Goal: Task Accomplishment & Management: Complete application form

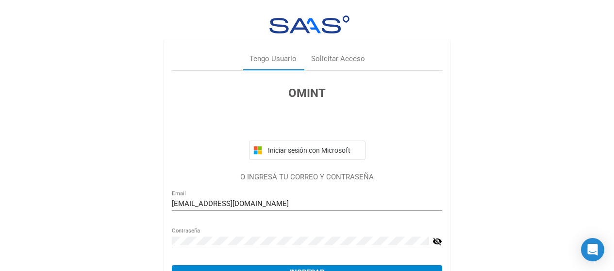
scroll to position [53, 0]
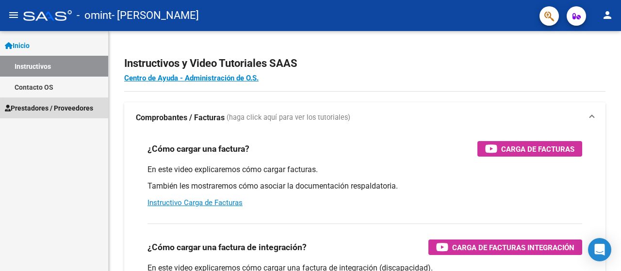
click at [89, 111] on span "Prestadores / Proveedores" at bounding box center [49, 108] width 88 height 11
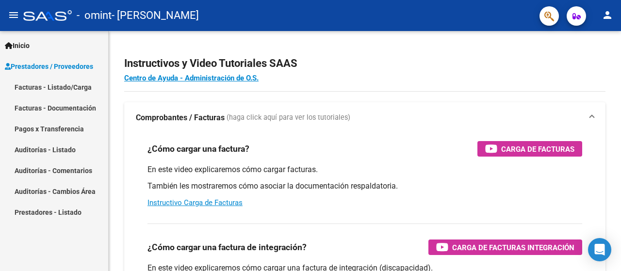
click at [79, 106] on link "Facturas - Documentación" at bounding box center [54, 108] width 108 height 21
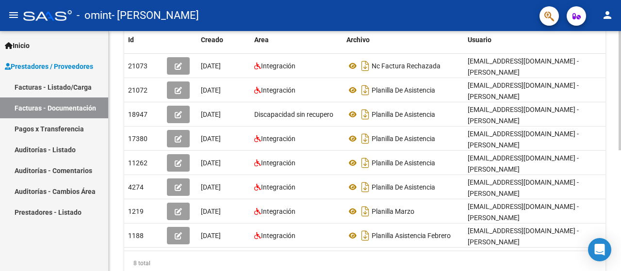
scroll to position [205, 0]
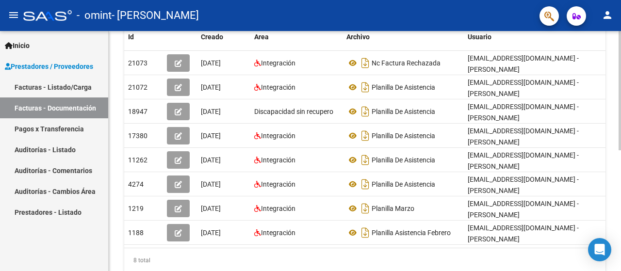
click at [607, 193] on div "PRESTADORES -> Comprobantes - Documentación Respaldatoria cloud_download Export…" at bounding box center [366, 65] width 515 height 478
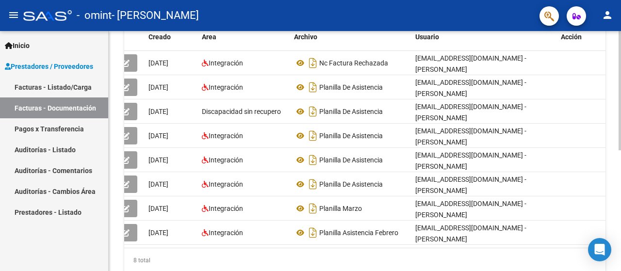
scroll to position [0, 0]
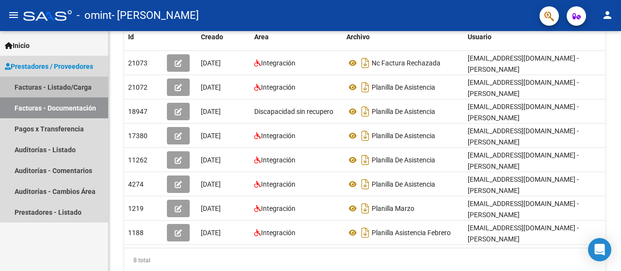
click at [35, 85] on link "Facturas - Listado/Carga" at bounding box center [54, 87] width 108 height 21
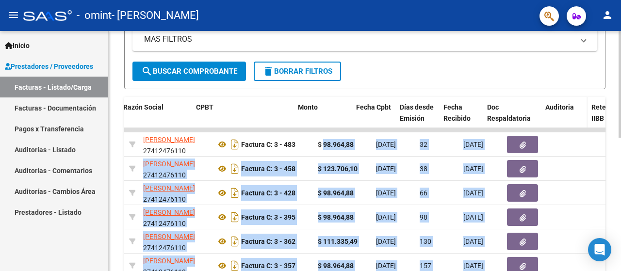
scroll to position [0, 273]
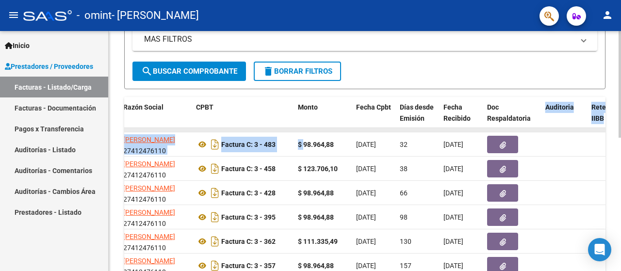
drag, startPoint x: 577, startPoint y: 142, endPoint x: 539, endPoint y: 131, distance: 39.5
click at [332, 131] on datatable-scroller "17075 Integración [PERSON_NAME] 27412476110 Factura C: 3 - 483 $ 98.964,88 [DAT…" at bounding box center [91, 215] width 481 height 174
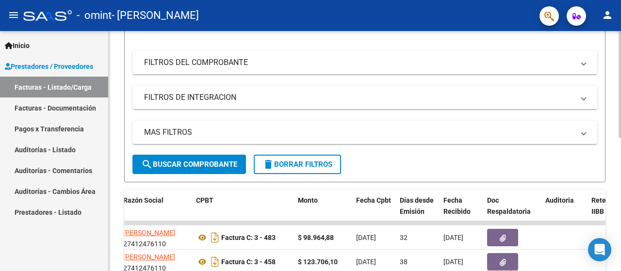
click at [613, 98] on div at bounding box center [620, 135] width 2 height 107
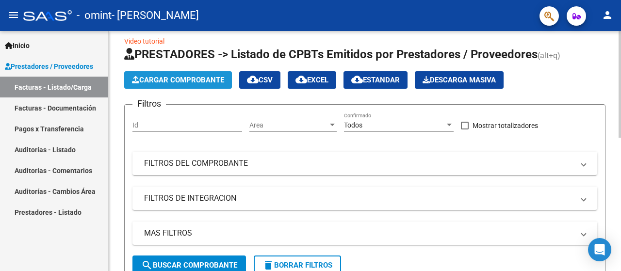
click at [170, 79] on span "Cargar Comprobante" at bounding box center [178, 80] width 92 height 9
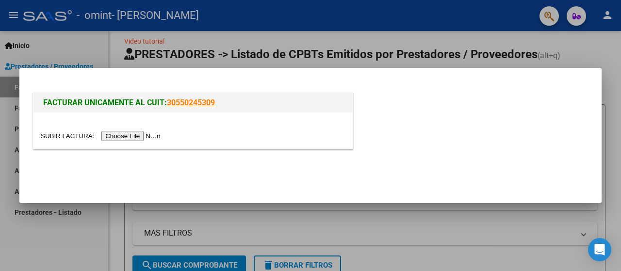
click at [146, 132] on input "file" at bounding box center [102, 136] width 123 height 10
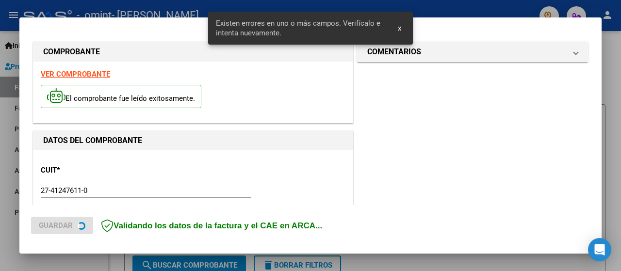
scroll to position [241, 0]
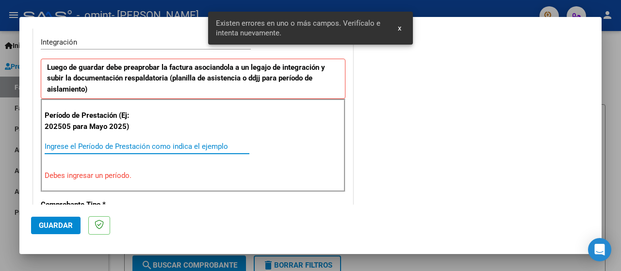
click at [162, 142] on input "Ingrese el Período de Prestación como indica el ejemplo" at bounding box center [147, 146] width 205 height 9
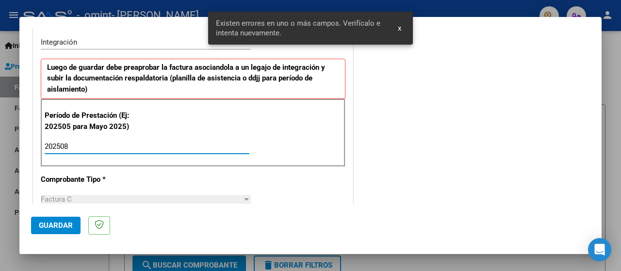
type input "202508"
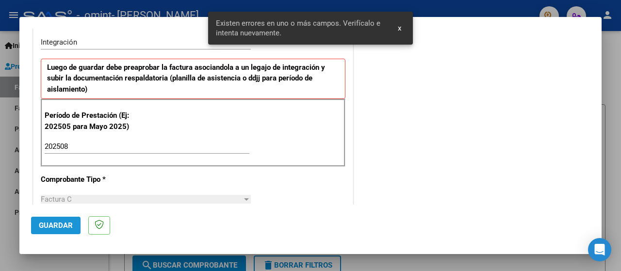
click at [43, 220] on button "Guardar" at bounding box center [56, 225] width 50 height 17
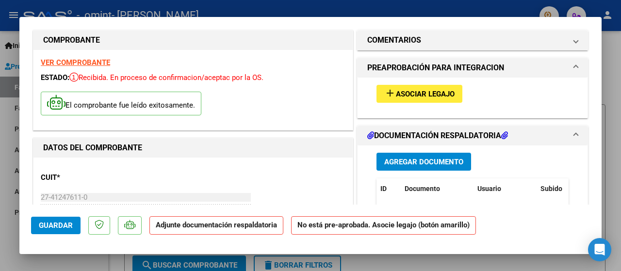
scroll to position [8, 0]
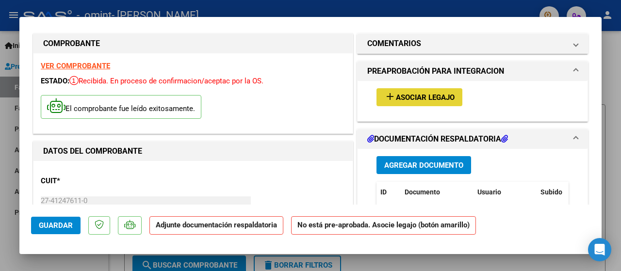
click at [396, 93] on span "Asociar Legajo" at bounding box center [425, 97] width 59 height 9
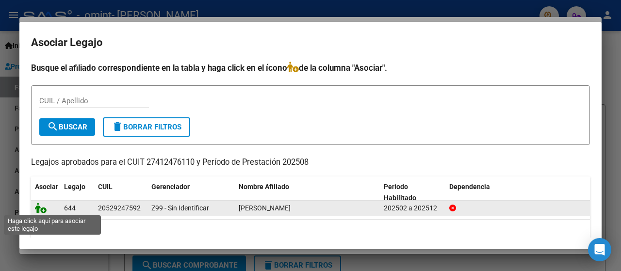
click at [41, 206] on icon at bounding box center [41, 208] width 12 height 11
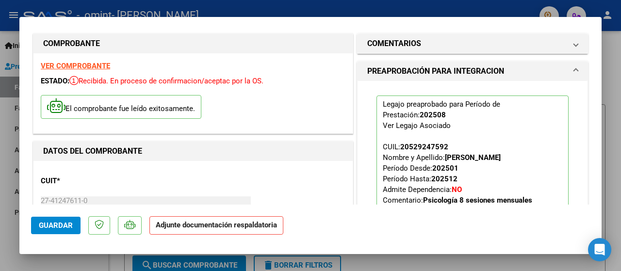
drag, startPoint x: 594, startPoint y: 52, endPoint x: 595, endPoint y: 77, distance: 24.8
click at [595, 77] on mat-dialog-content "COMPROBANTE VER COMPROBANTE ESTADO: Recibida. En proceso de confirmacion/acepta…" at bounding box center [310, 117] width 582 height 176
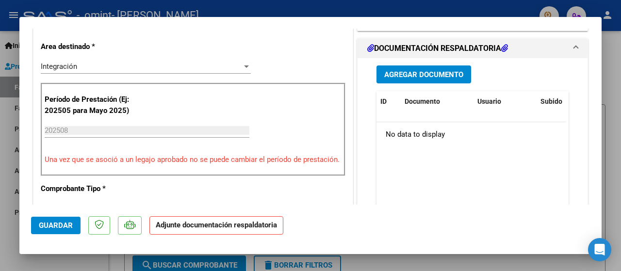
scroll to position [239, 0]
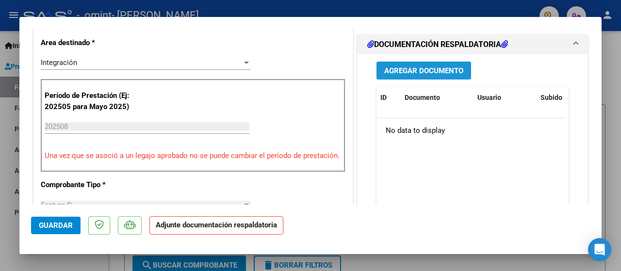
click at [409, 75] on span "Agregar Documento" at bounding box center [423, 70] width 79 height 9
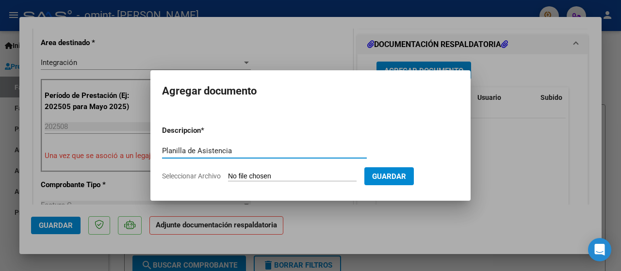
type input "Planilla de Asistencia"
click at [254, 174] on input "Seleccionar Archivo" at bounding box center [292, 176] width 129 height 9
type input "C:\fakepath\valen agosto.pdf"
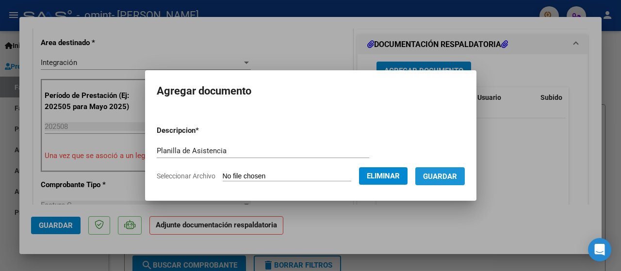
click at [455, 178] on span "Guardar" at bounding box center [440, 176] width 34 height 9
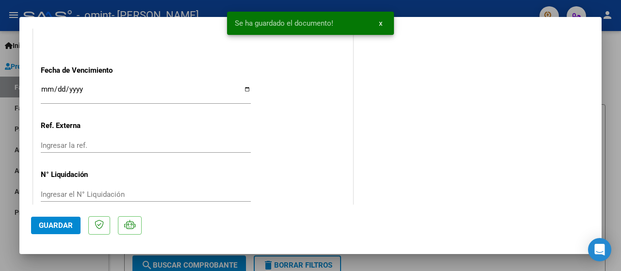
scroll to position [701, 0]
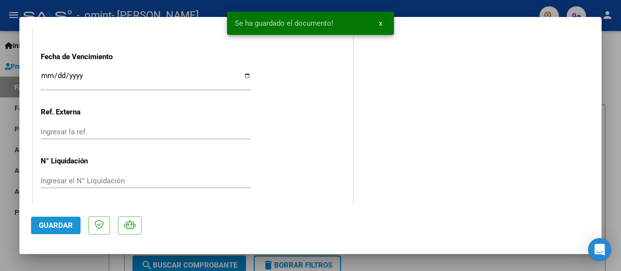
click at [70, 223] on span "Guardar" at bounding box center [56, 225] width 34 height 9
click at [0, 168] on div at bounding box center [310, 135] width 621 height 271
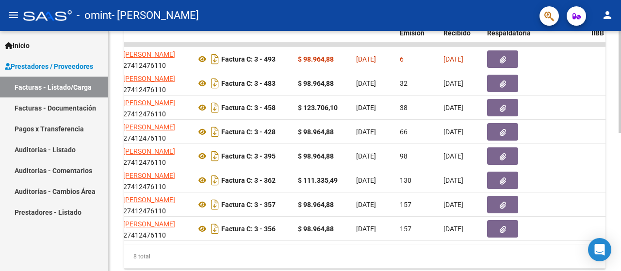
scroll to position [300, 0]
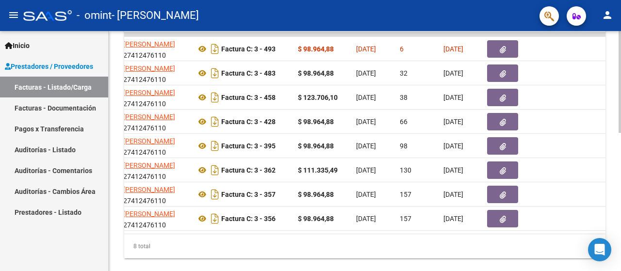
click at [599, 238] on body "menu - omint - [PERSON_NAME] person Inicio Instructivos Contacto OS Prestadores…" at bounding box center [310, 135] width 621 height 271
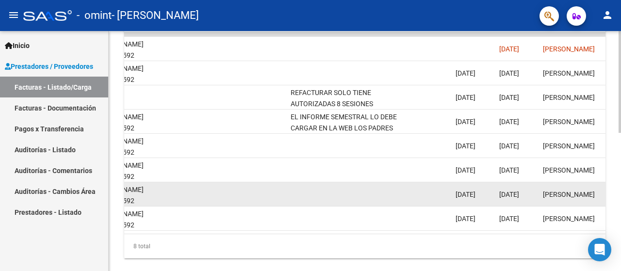
scroll to position [0, 1483]
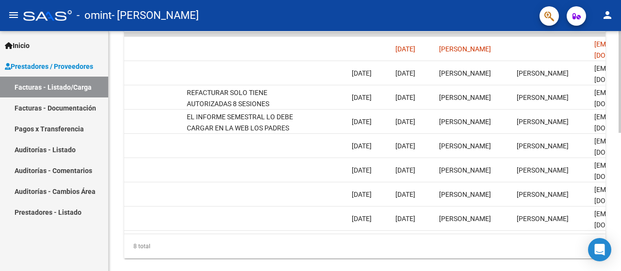
drag, startPoint x: 507, startPoint y: 231, endPoint x: 528, endPoint y: 231, distance: 21.4
click at [528, 231] on datatable-body "21154 Integración [PERSON_NAME] 27412476110 Factura C: 3 - 493 $ 98.964,88 [DAT…" at bounding box center [364, 133] width 481 height 201
